Goal: Task Accomplishment & Management: Manage account settings

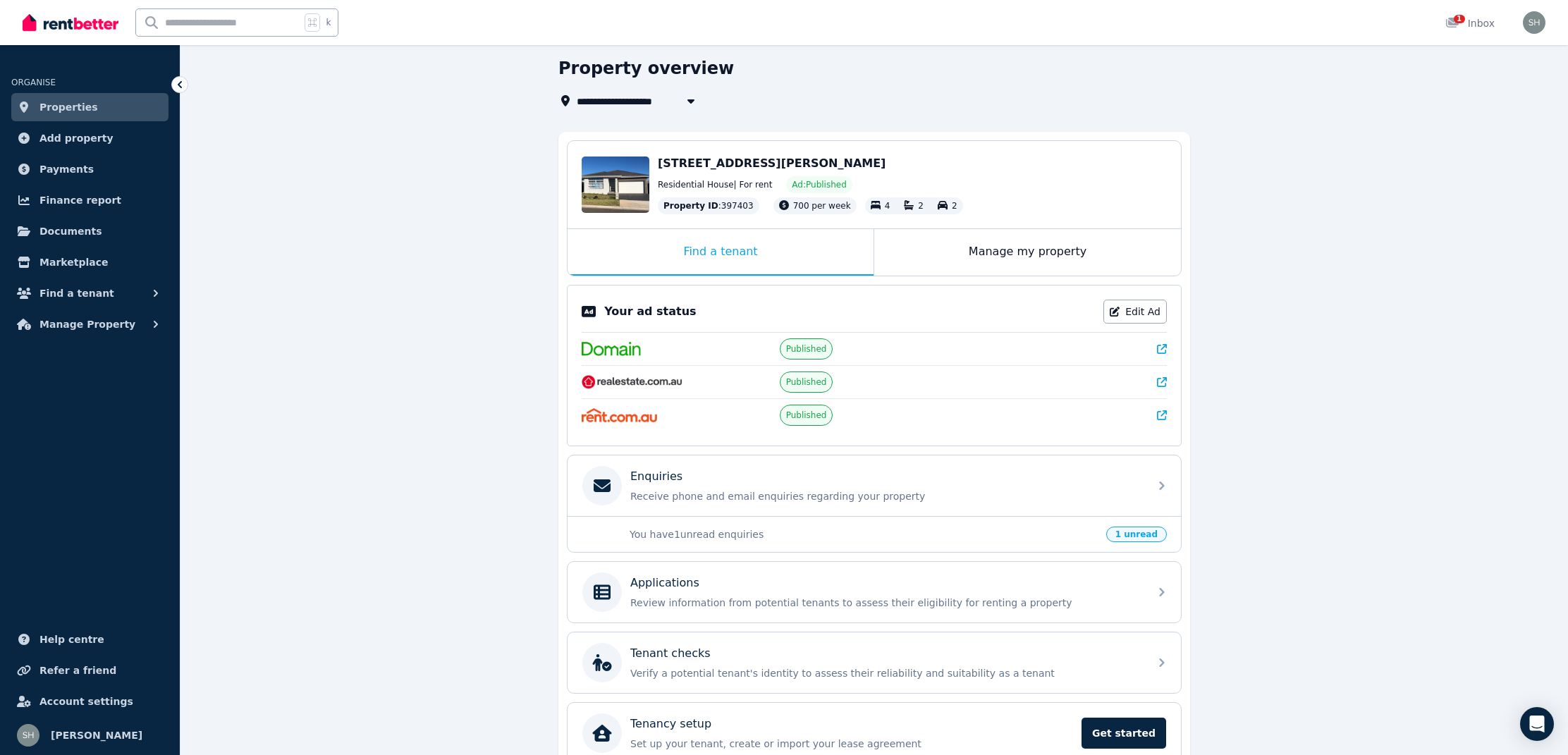
scroll to position [103, 0]
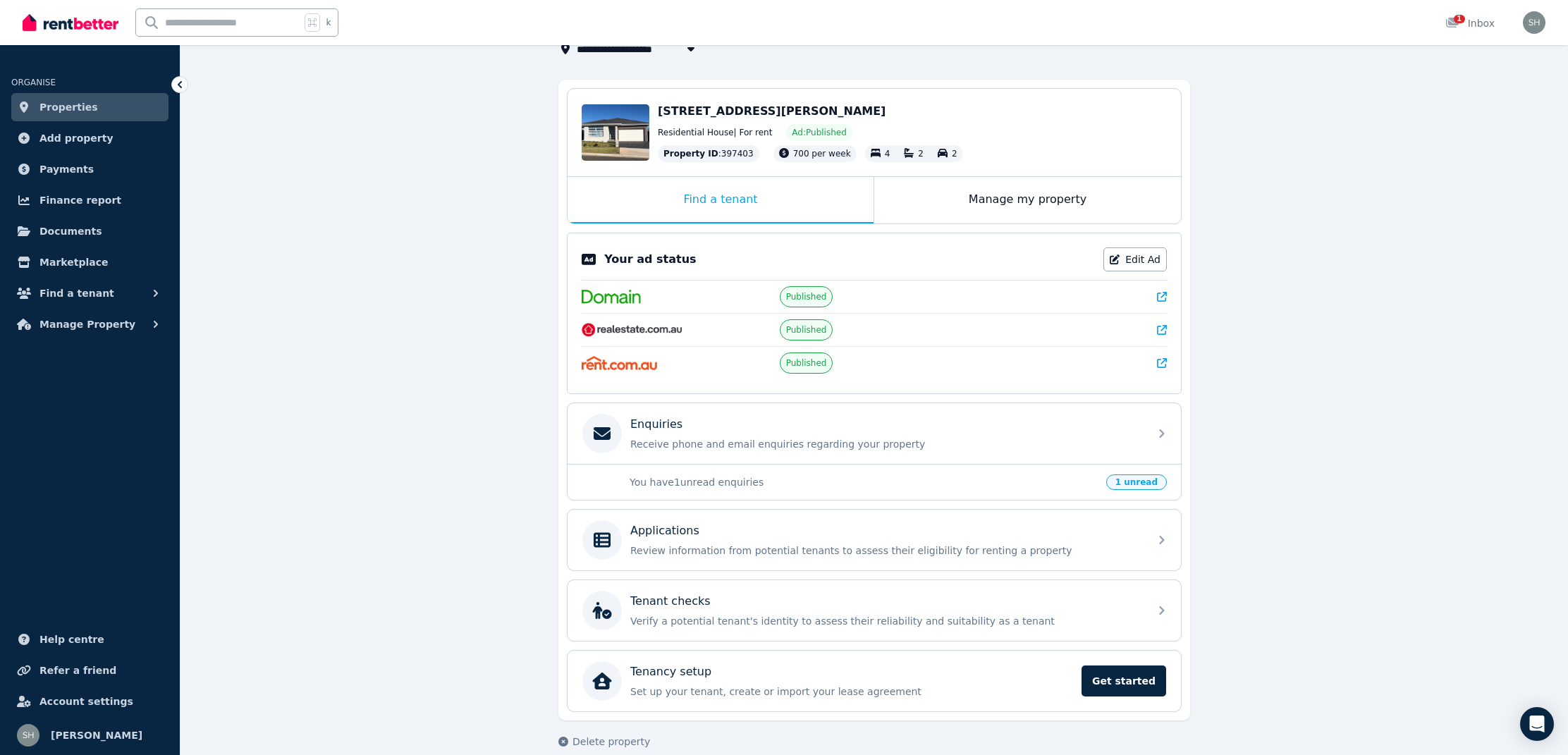
click at [830, 481] on p "You have 1 unread enquiries" at bounding box center [864, 482] width 468 height 14
click at [841, 444] on p "Receive phone and email enquiries regarding your property" at bounding box center [885, 444] width 510 height 14
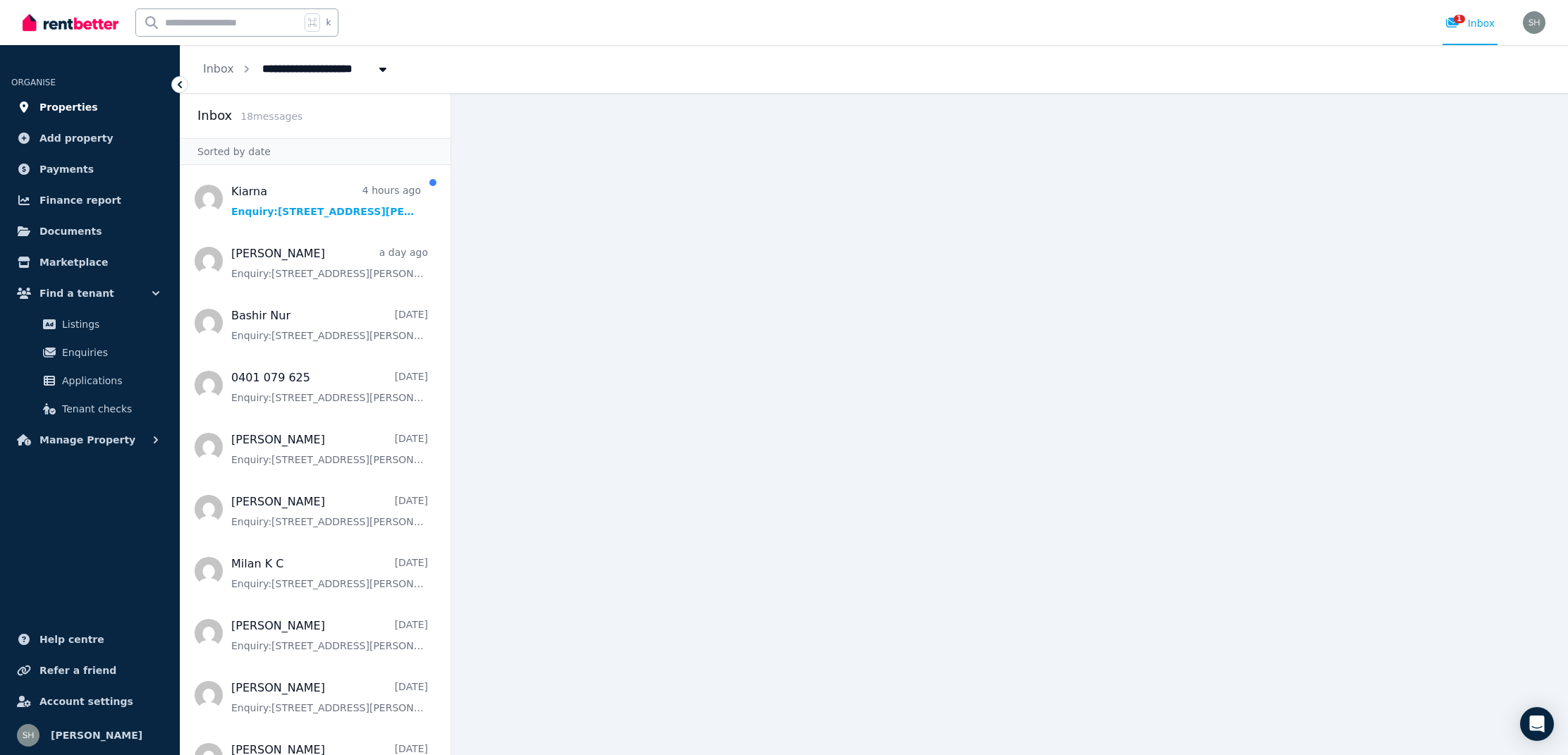
click at [81, 109] on span "Properties" at bounding box center [69, 107] width 58 height 17
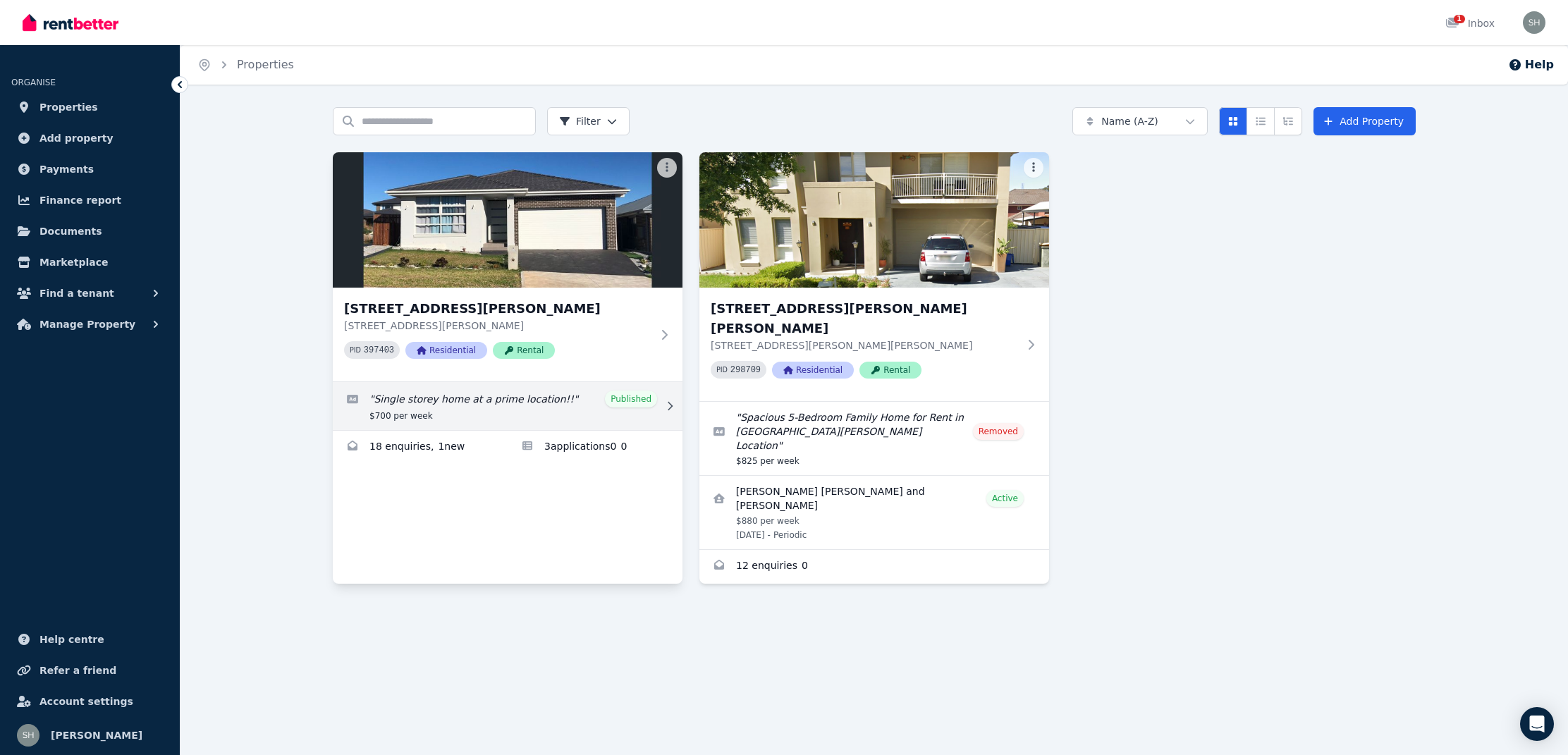
click at [491, 390] on link "Edit listing: Single storey home at a prime location!!" at bounding box center [507, 405] width 350 height 48
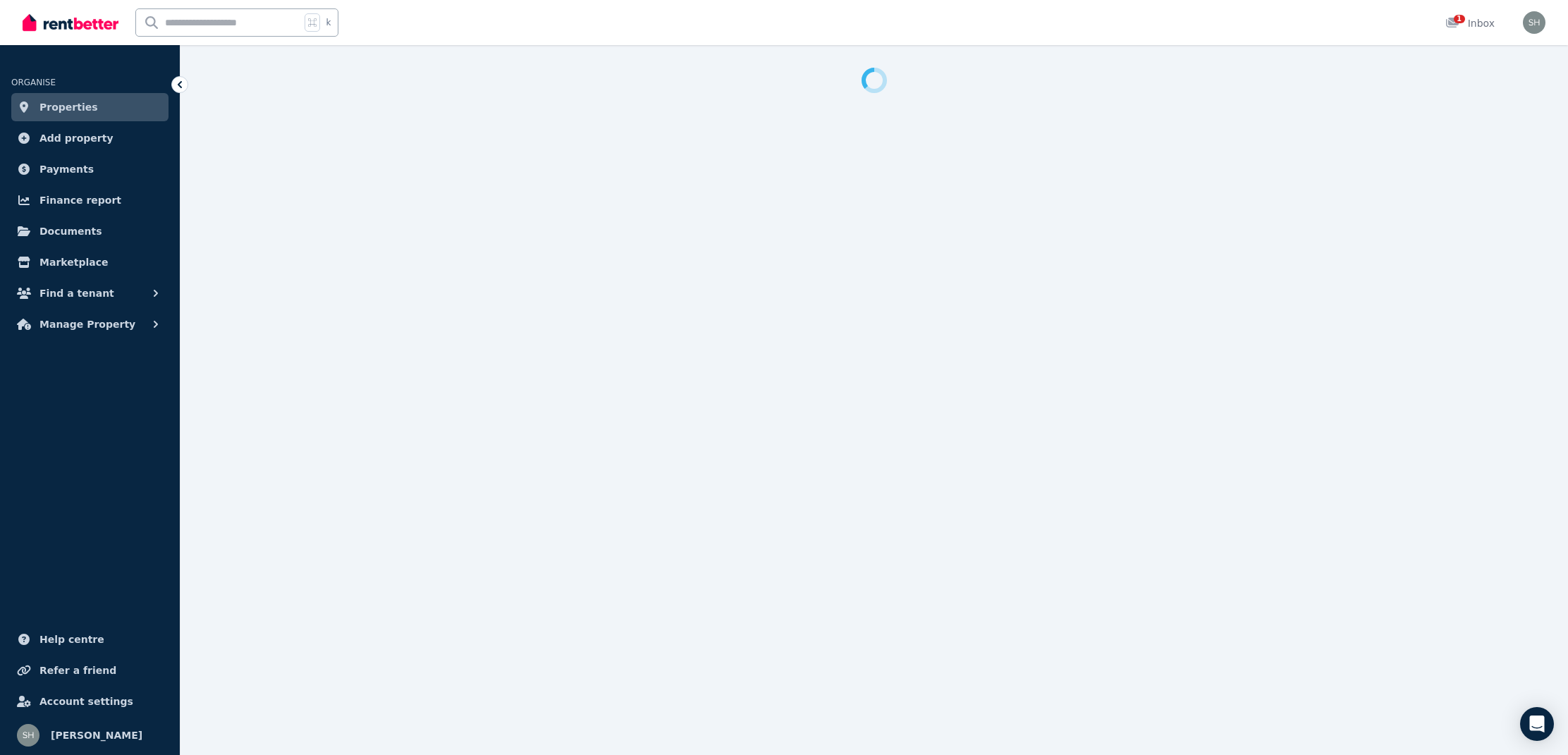
select select "**********"
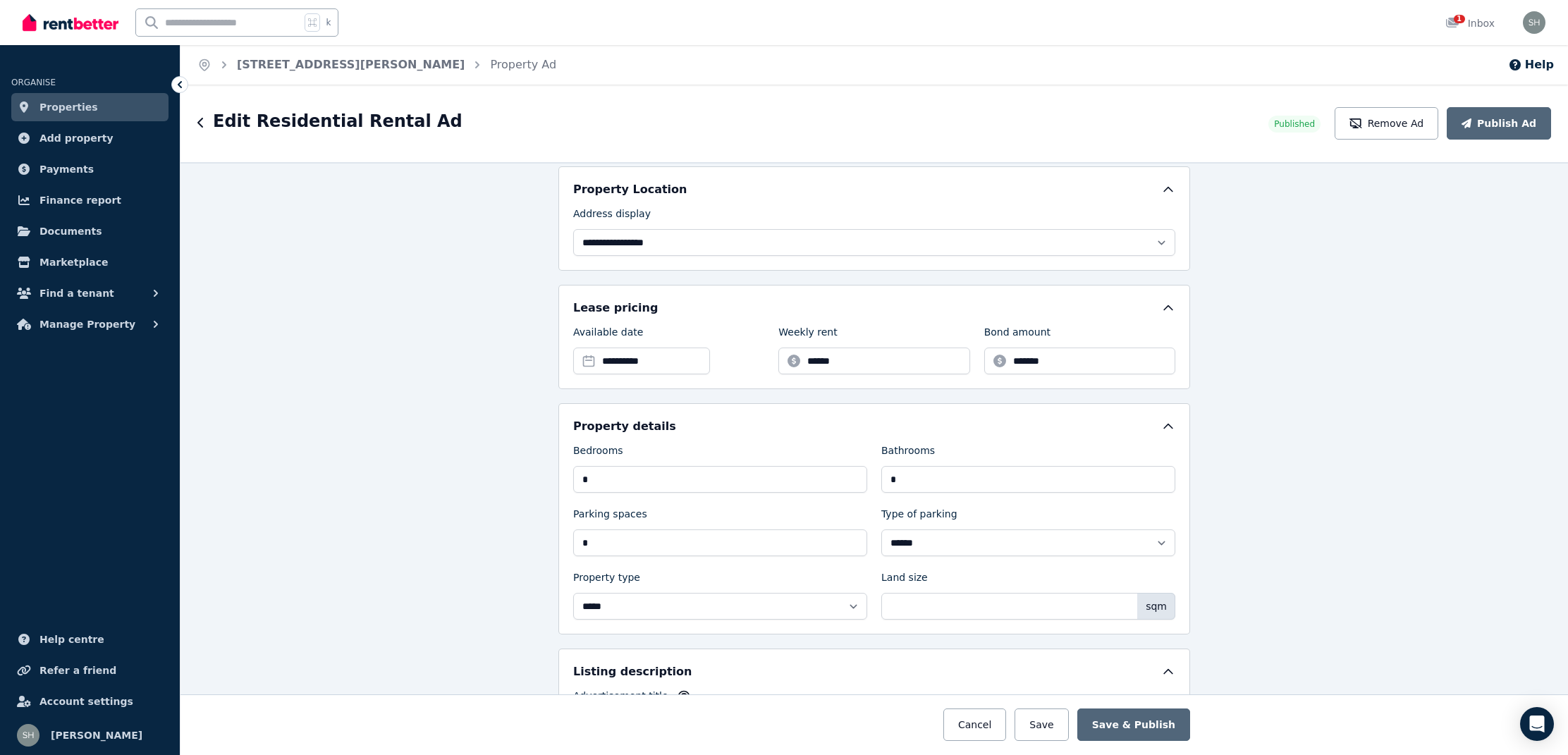
scroll to position [339, 0]
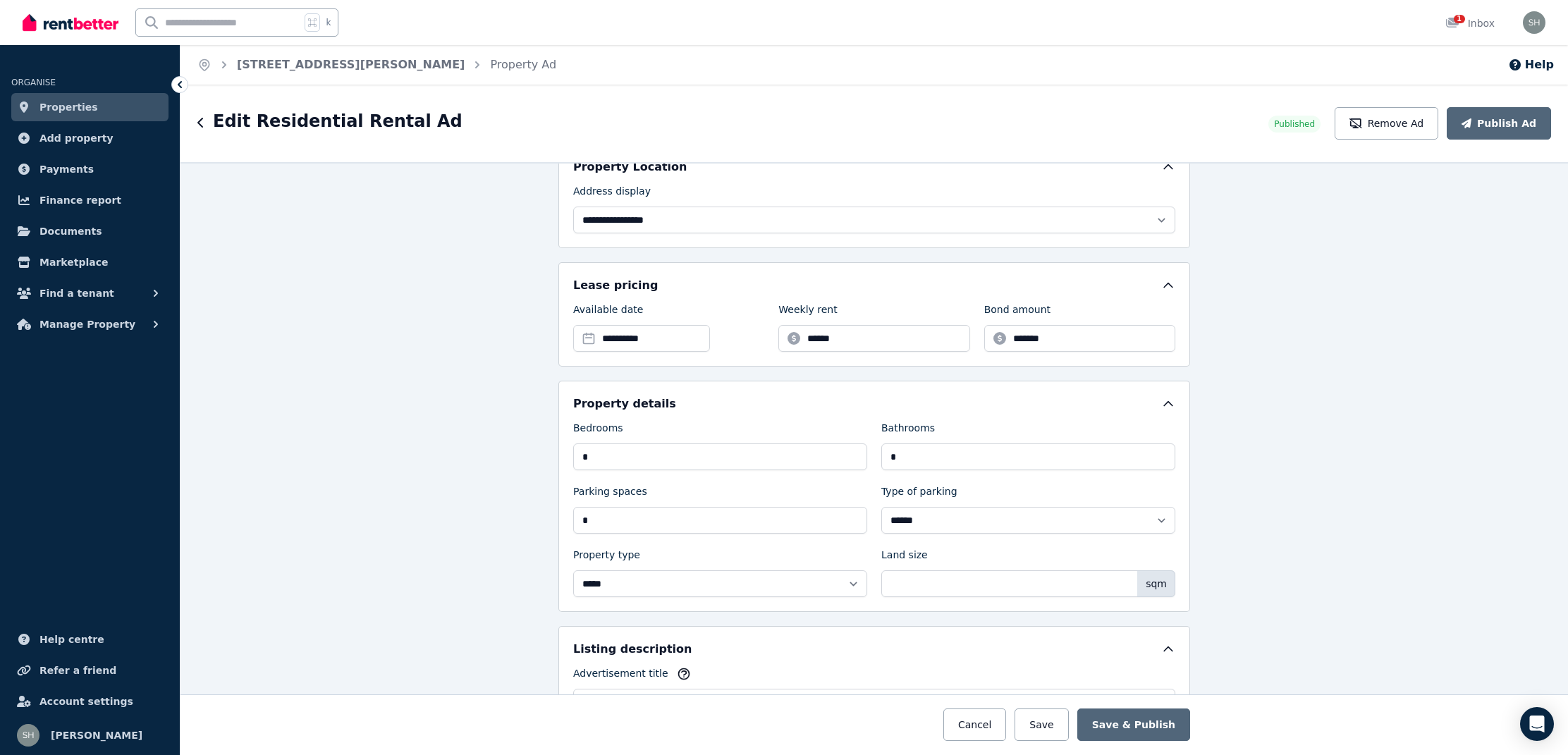
click at [60, 103] on span "Properties" at bounding box center [69, 107] width 58 height 17
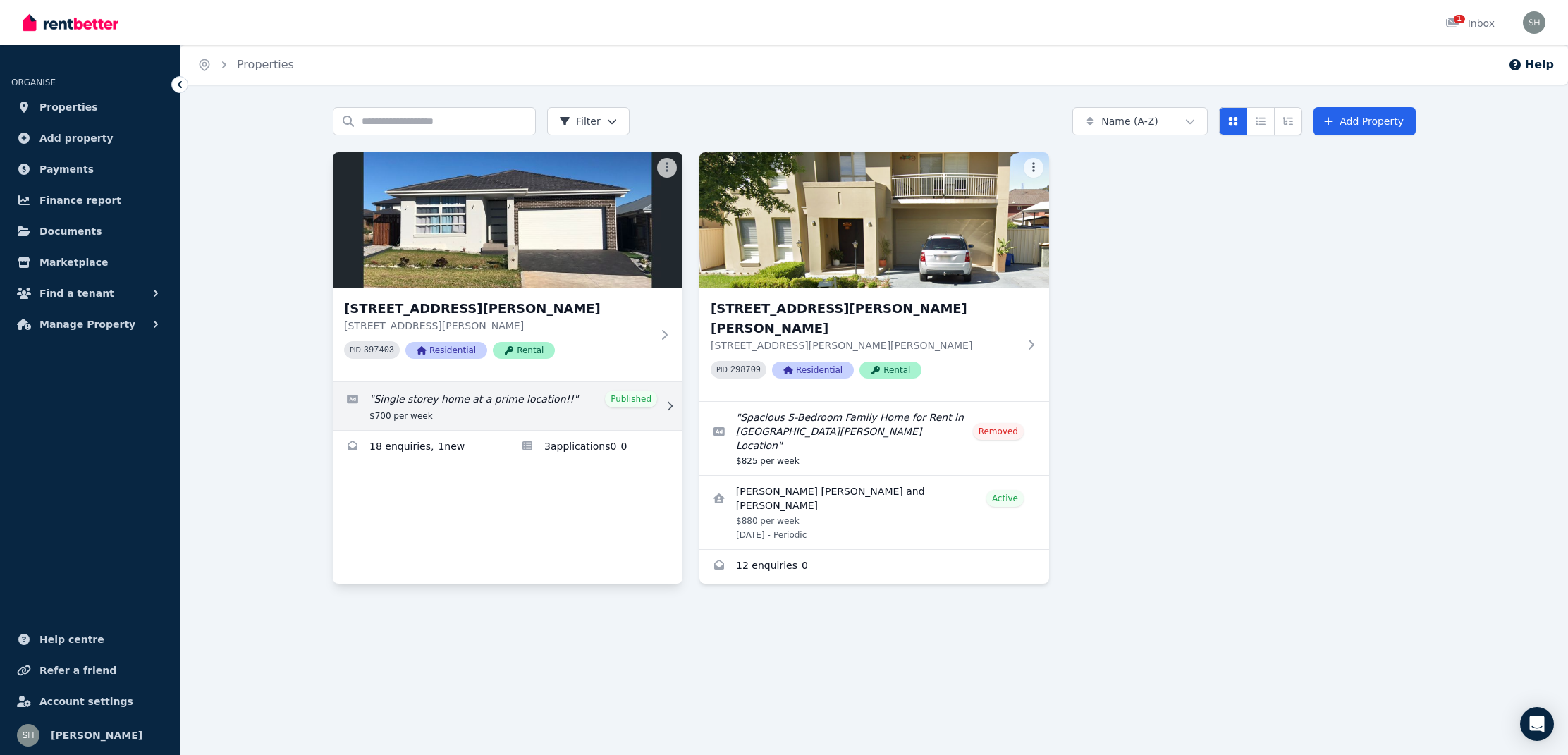
click at [439, 406] on link "Edit listing: Single storey home at a prime location!!" at bounding box center [507, 405] width 350 height 48
select select "**********"
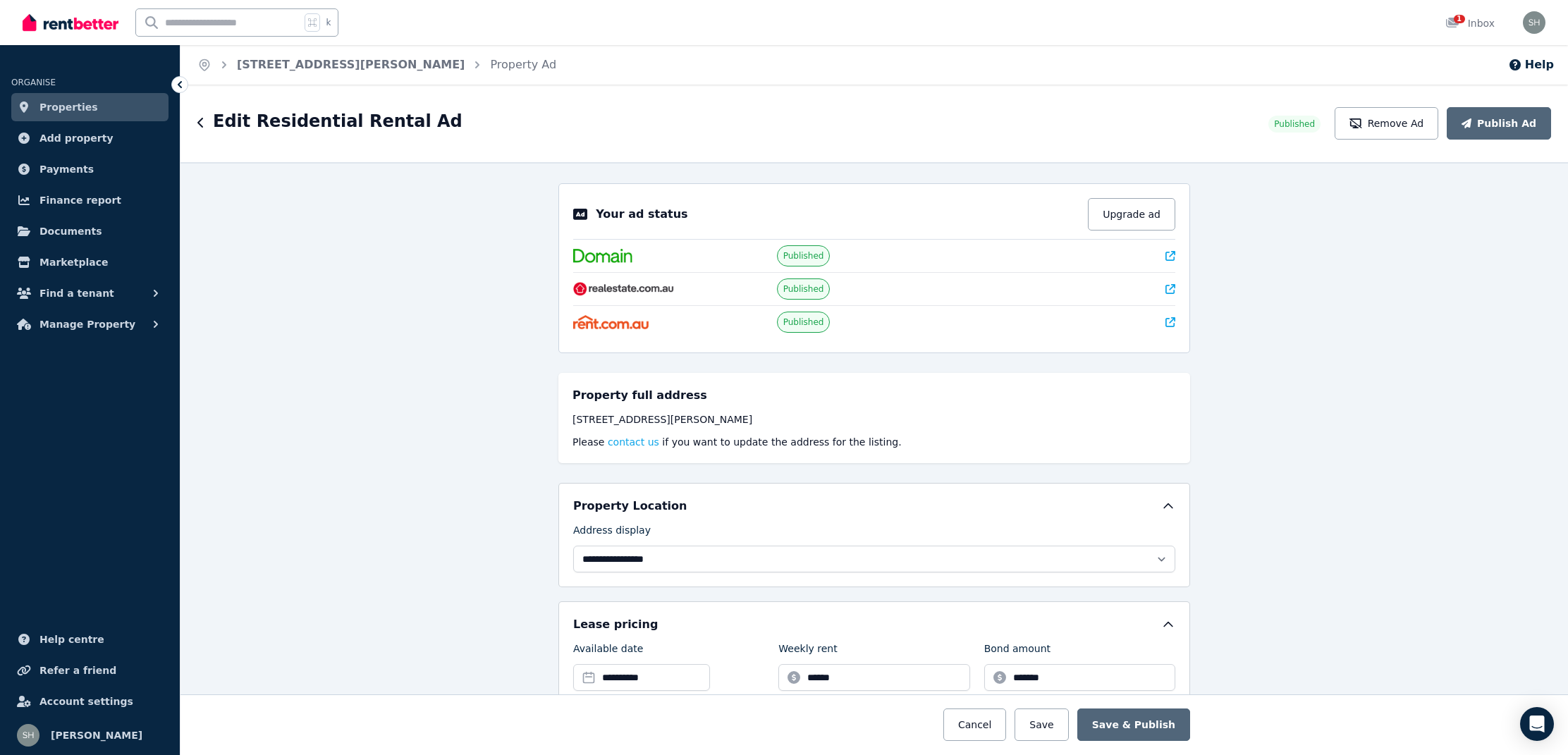
click at [94, 111] on link "Properties" at bounding box center [90, 107] width 157 height 28
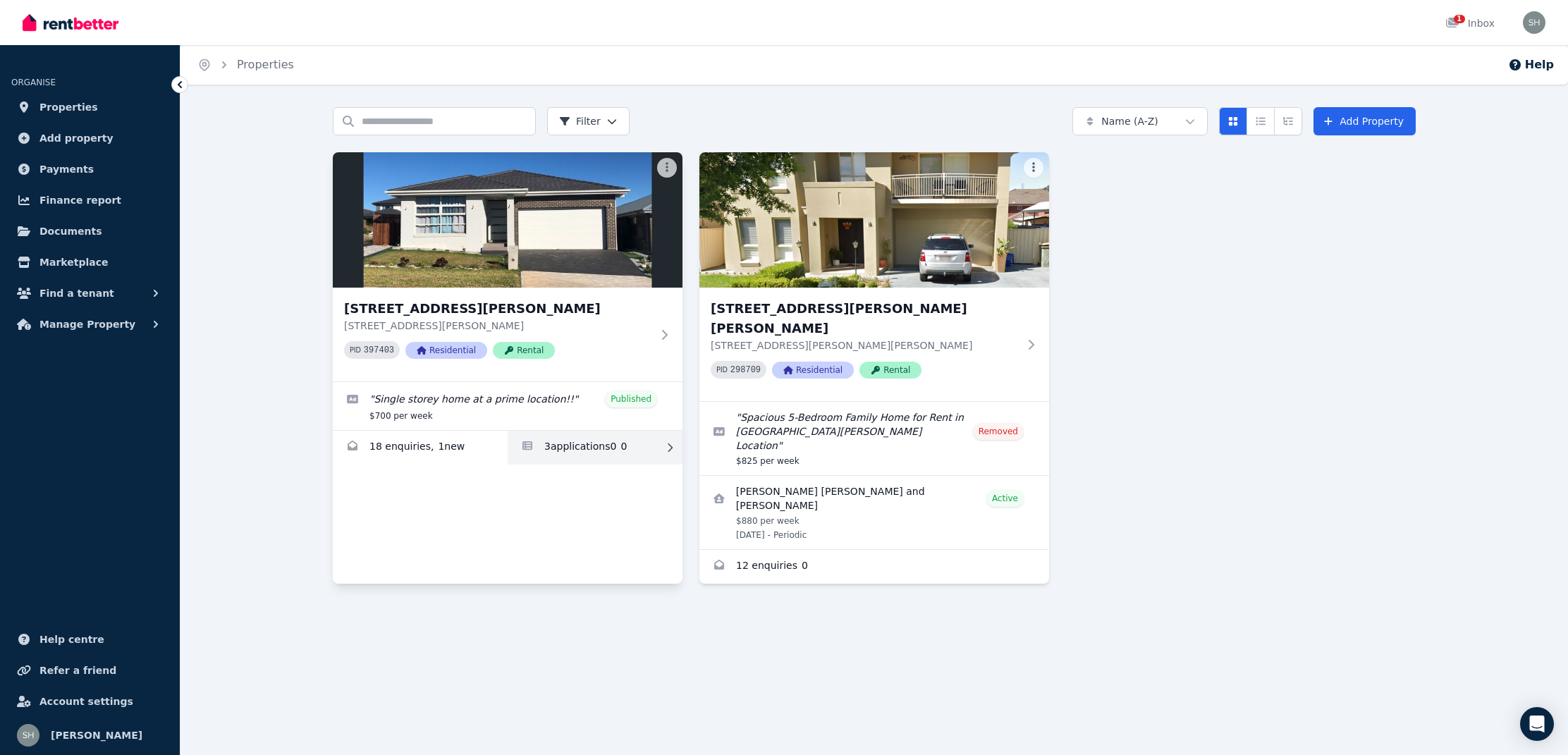
click at [566, 451] on link "Applications for 9 Rowan St, Oran Park" at bounding box center [595, 447] width 175 height 34
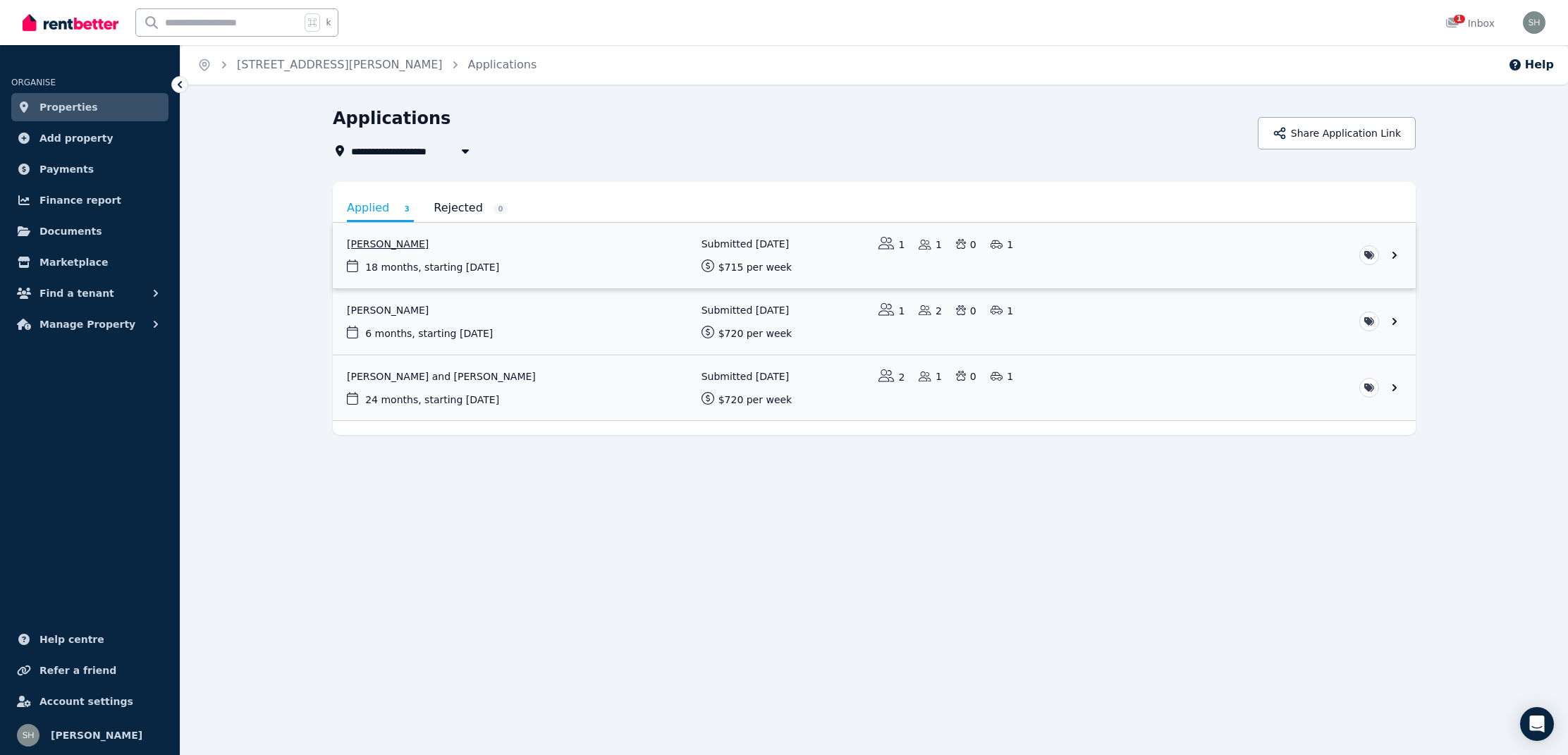
click at [470, 266] on link "View application: Noah Kosrav" at bounding box center [874, 255] width 1083 height 66
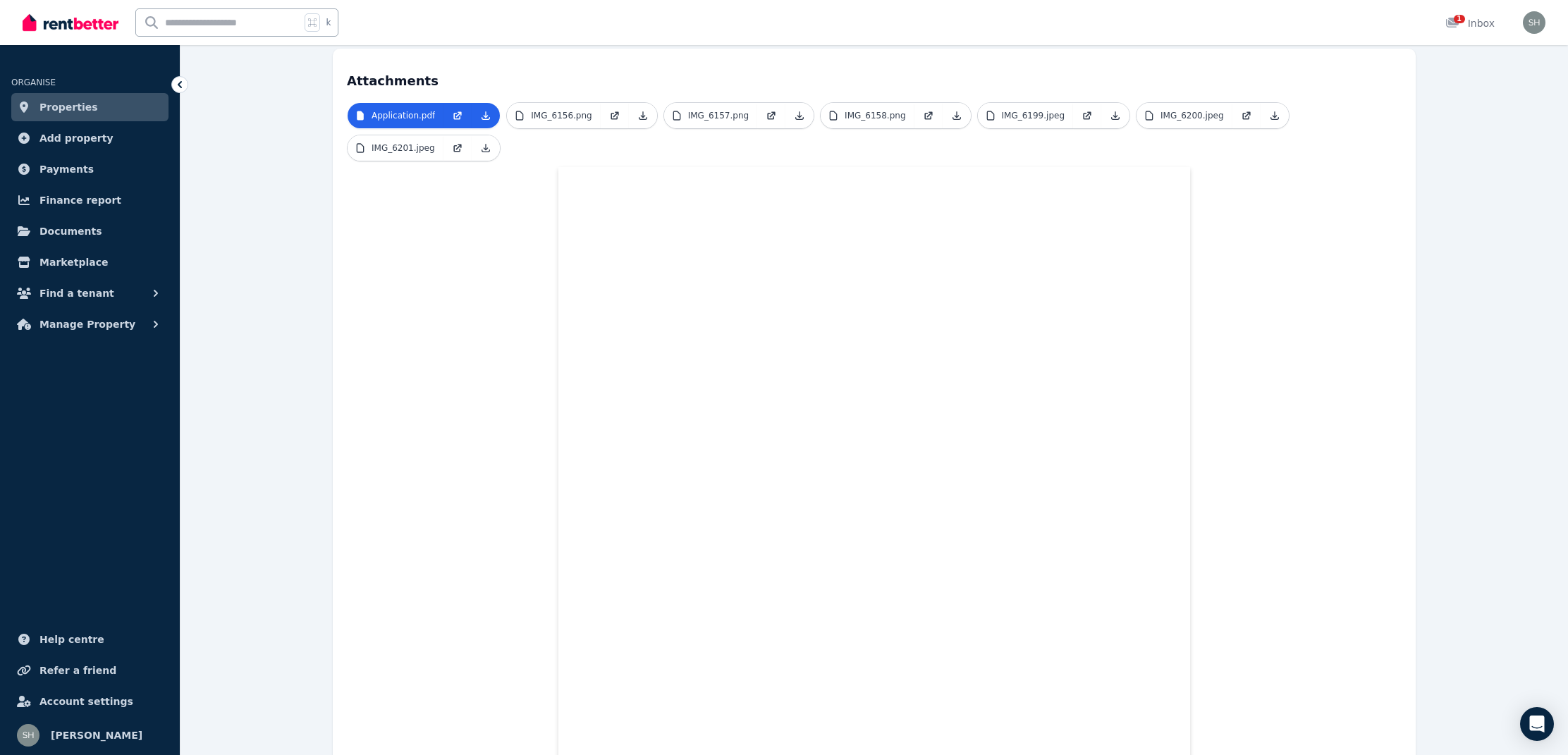
scroll to position [277, 0]
